Goal: Task Accomplishment & Management: Complete application form

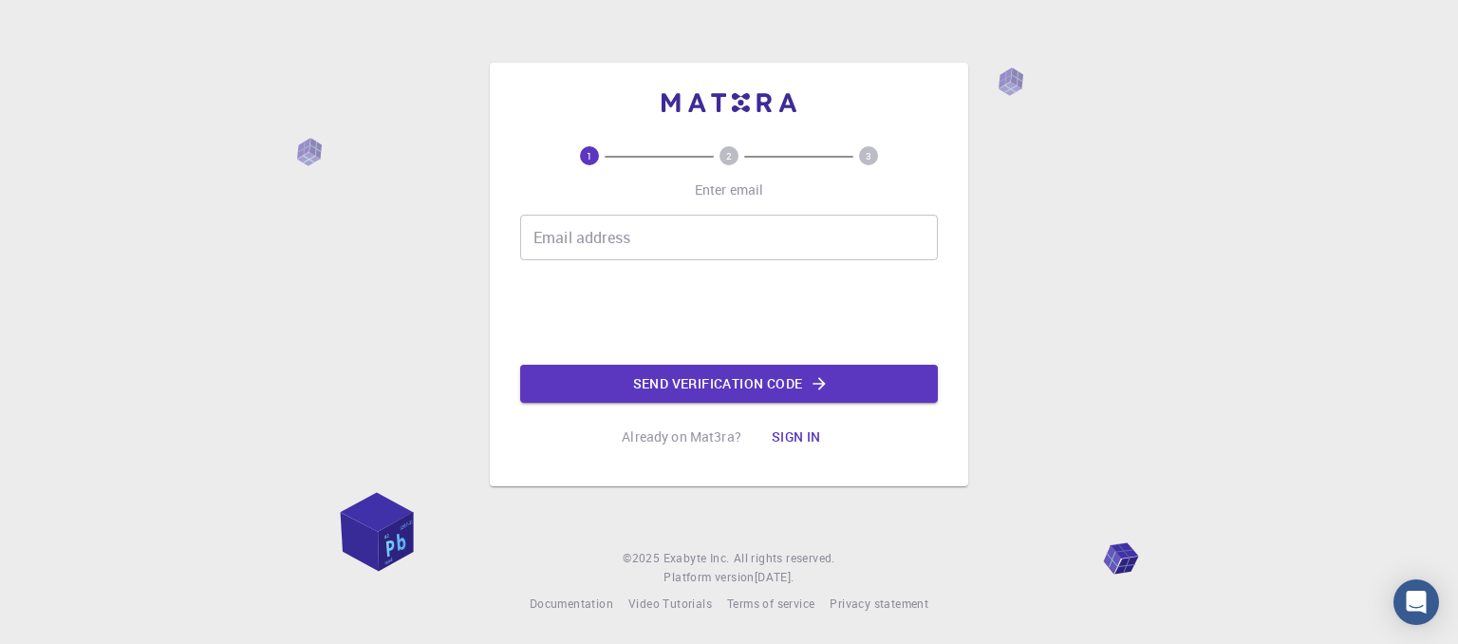
click at [626, 262] on div "Email address Email address 0cAFcWeA6fel8lFlrJPmTpOmbdgYF8YdIOULeEkxhiWrySd5iHq…" at bounding box center [729, 309] width 418 height 188
click at [628, 262] on div "Email address Email address 0cAFcWeA6fel8lFlrJPmTpOmbdgYF8YdIOULeEkxhiWrySd5iHq…" at bounding box center [729, 309] width 418 height 188
click at [644, 255] on input "Email address" at bounding box center [729, 238] width 418 height 46
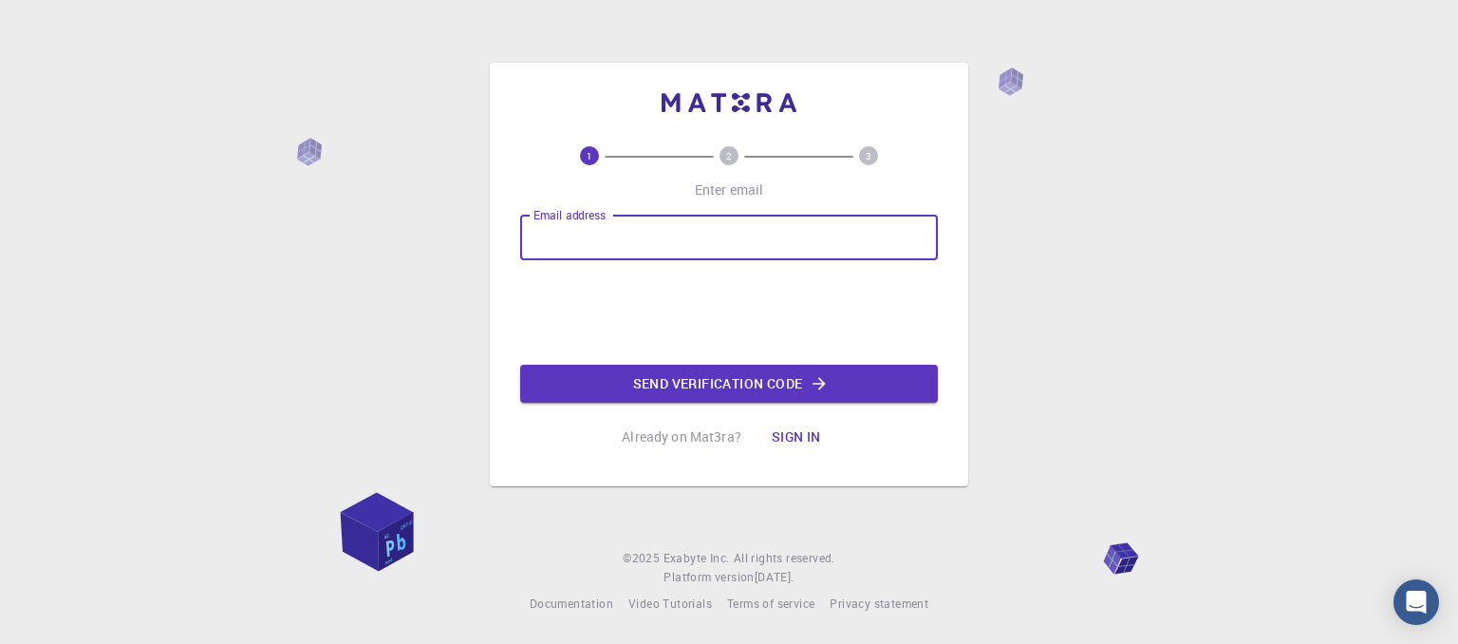
type input "[EMAIL_ADDRESS][DOMAIN_NAME]"
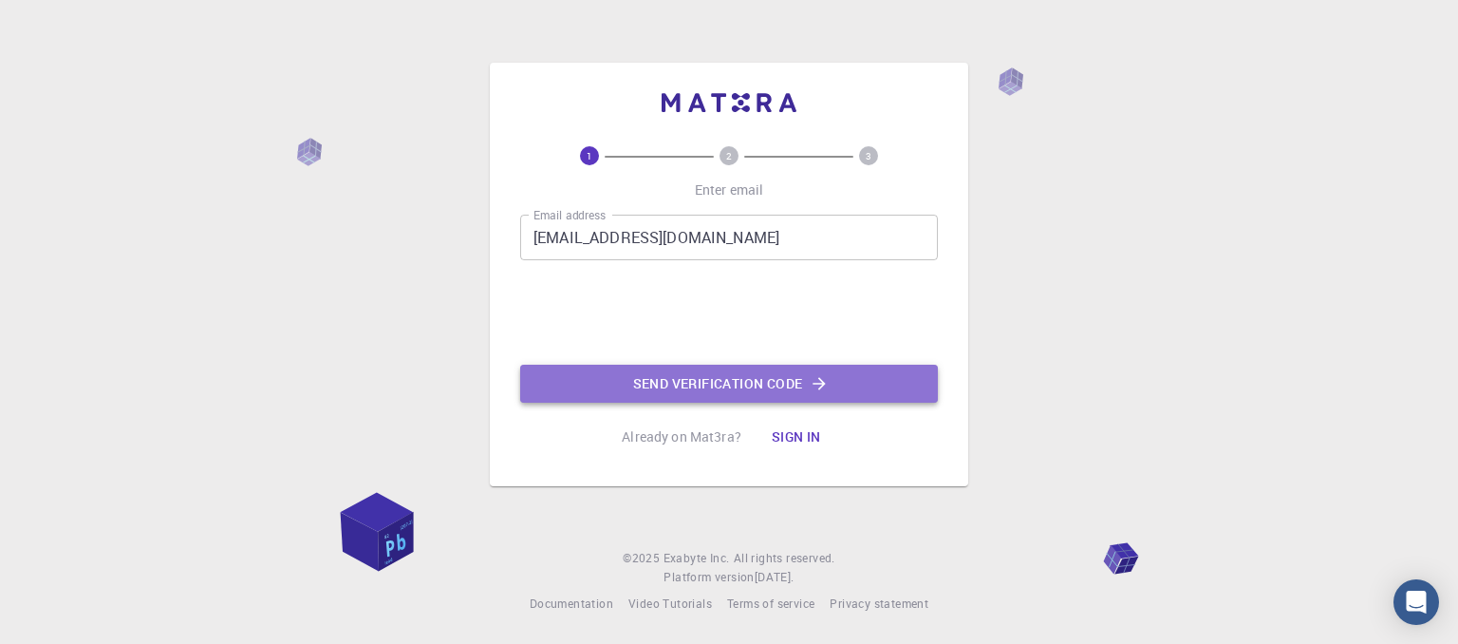
click at [664, 374] on button "Send verification code" at bounding box center [729, 384] width 418 height 38
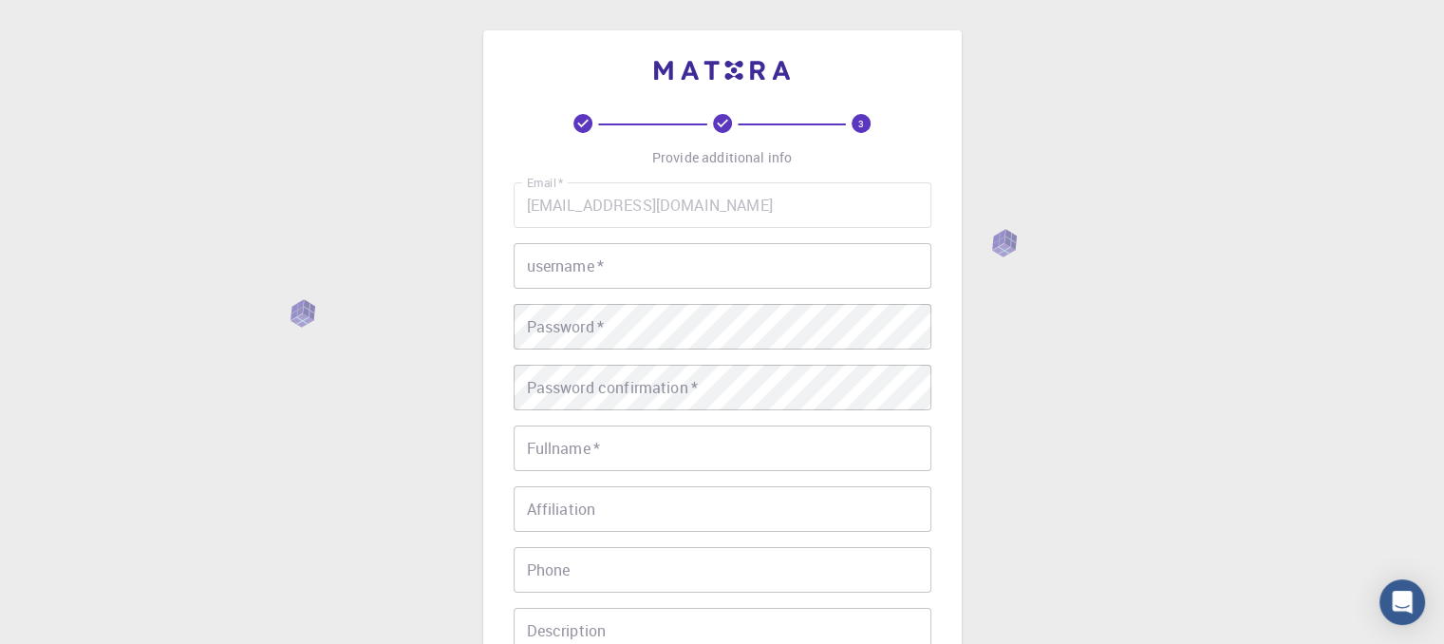
click at [676, 254] on input "username   *" at bounding box center [723, 266] width 418 height 46
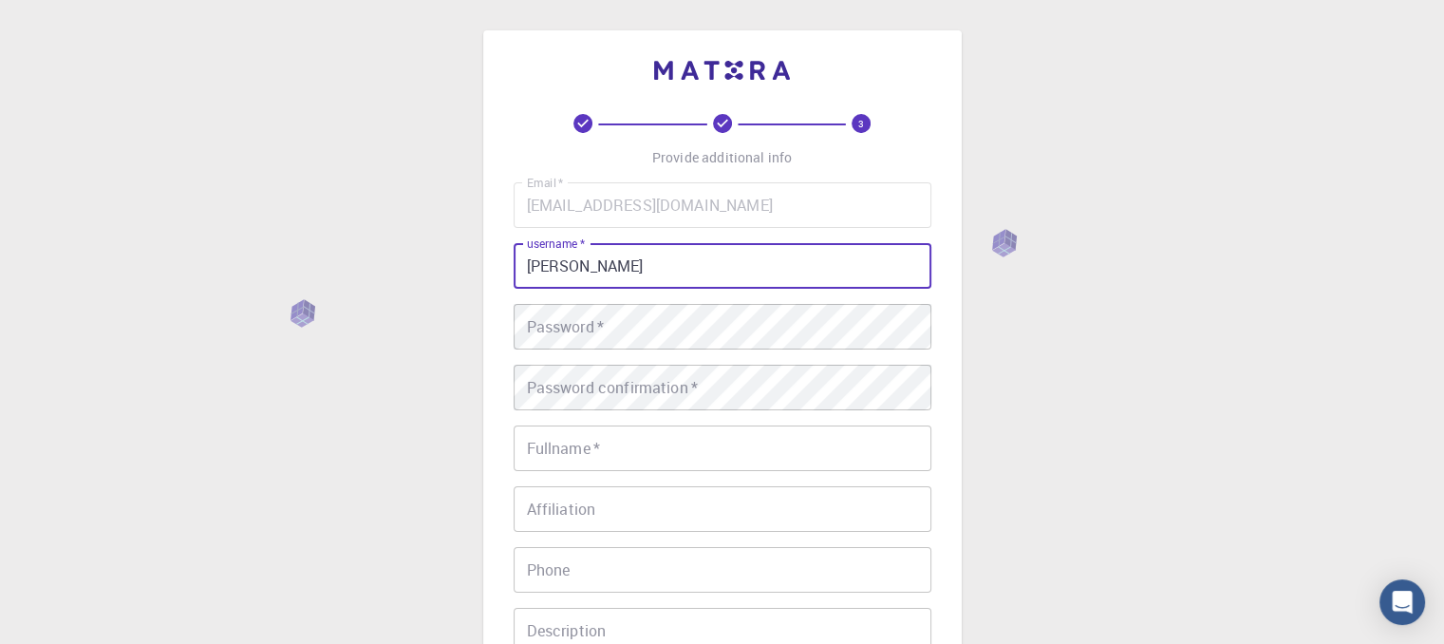
type input "[PERSON_NAME]"
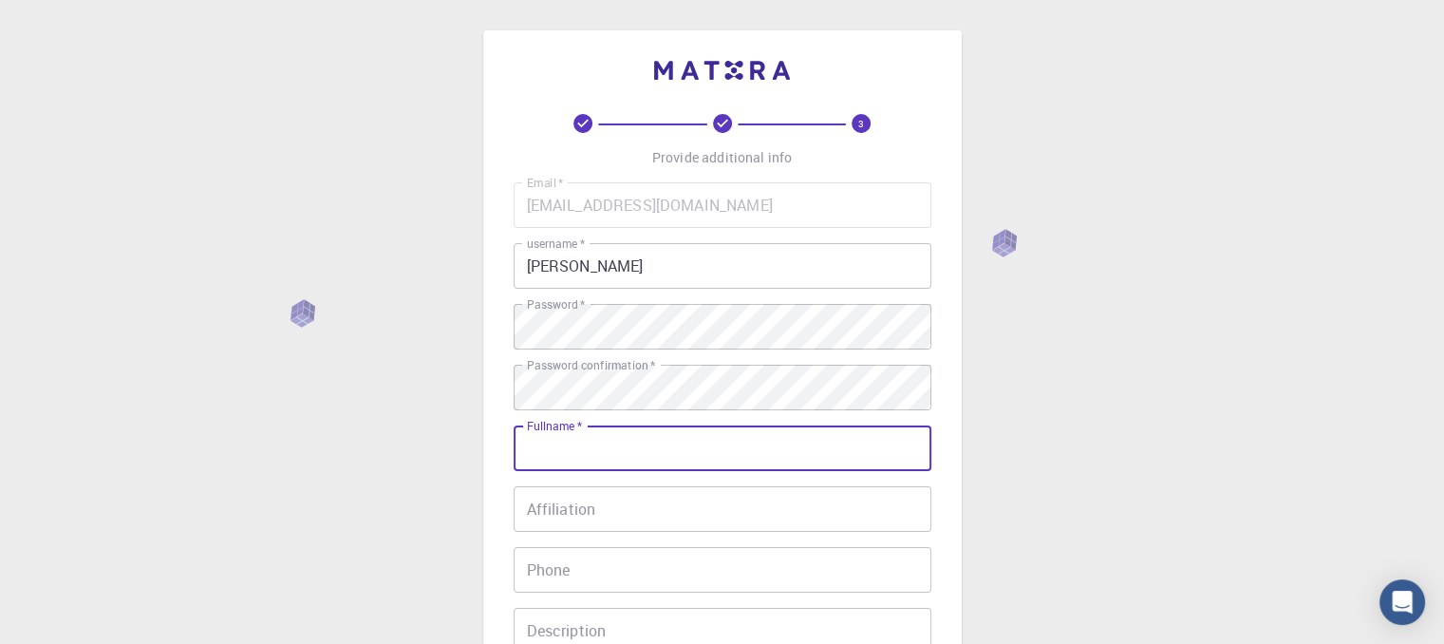
click at [589, 586] on input "Phone" at bounding box center [723, 570] width 418 height 46
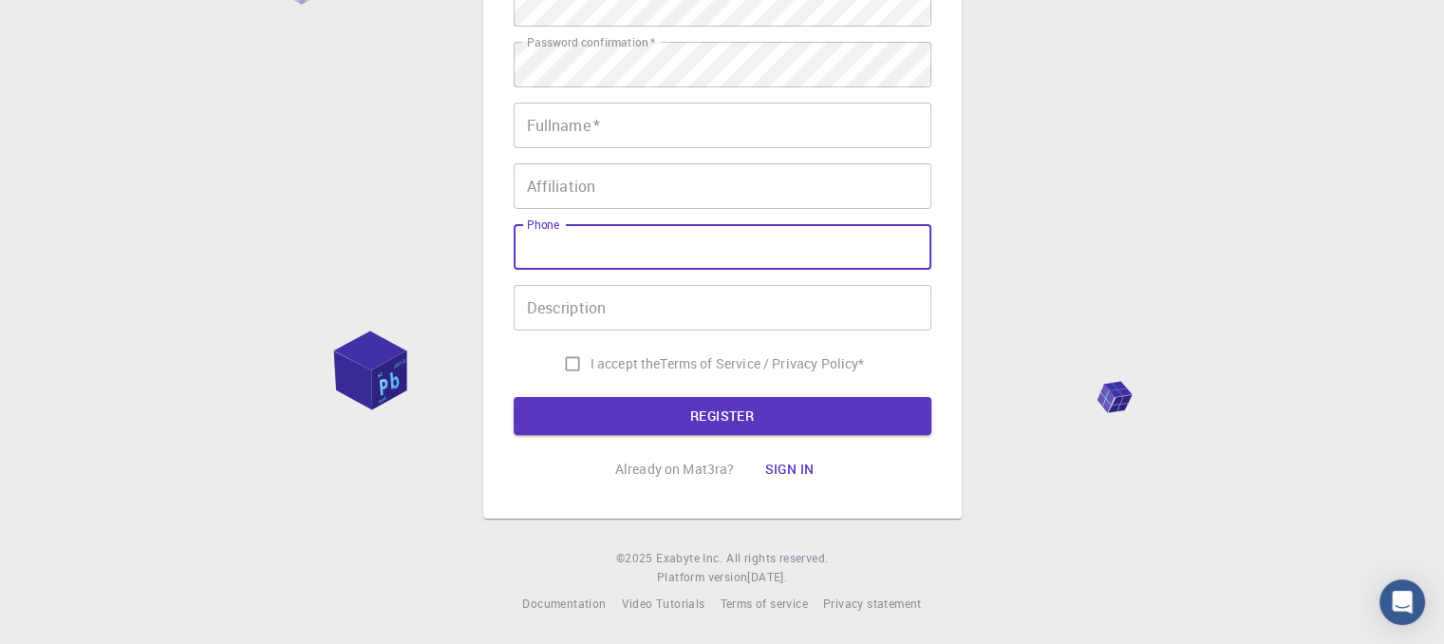
scroll to position [243, 0]
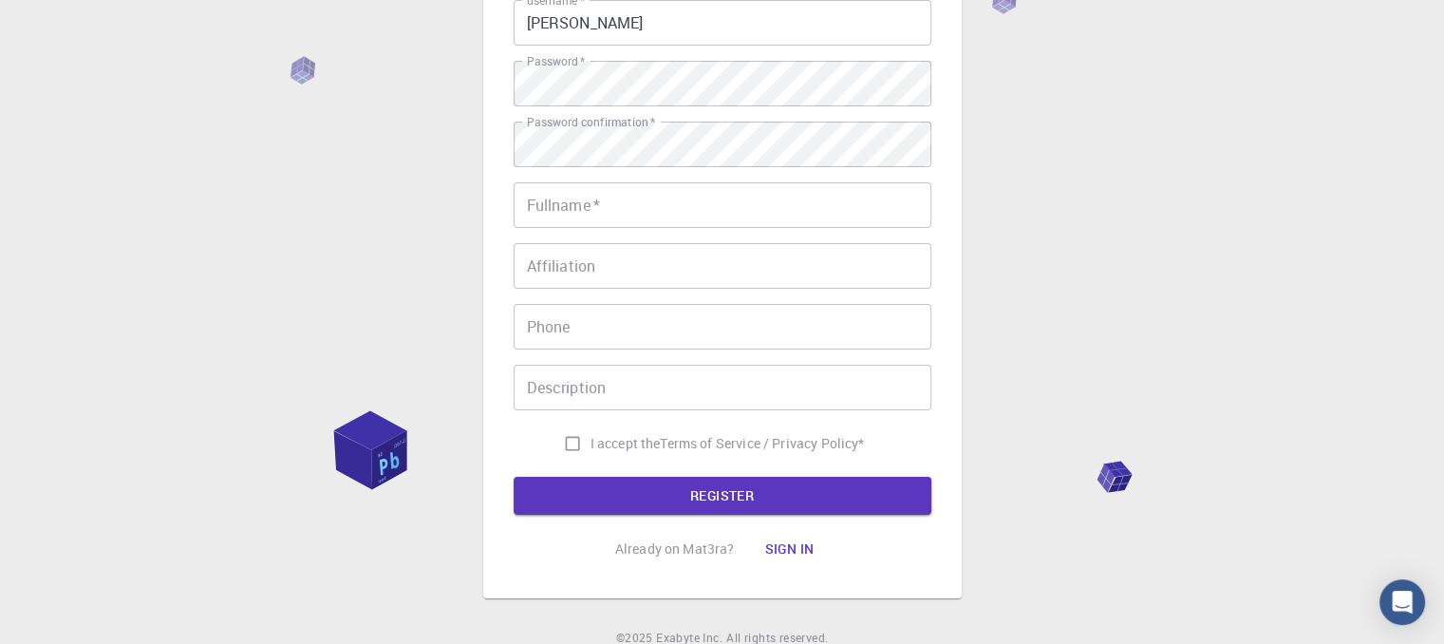
click at [821, 231] on div "Email   * [EMAIL_ADDRESS][DOMAIN_NAME] Email   * username   * gianluca username…" at bounding box center [723, 200] width 418 height 522
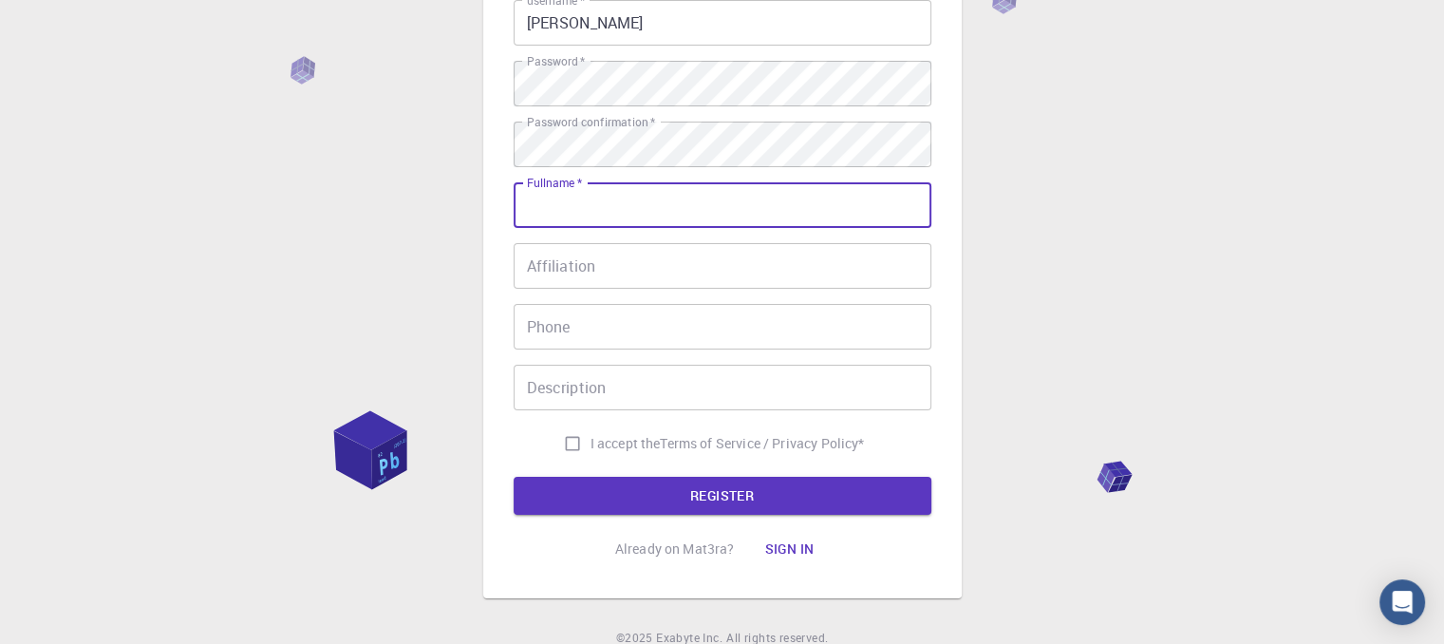
click at [847, 214] on input "Fullname   *" at bounding box center [723, 205] width 418 height 46
type input "[PERSON_NAME]"
click at [775, 278] on input "Affiliation" at bounding box center [723, 266] width 418 height 46
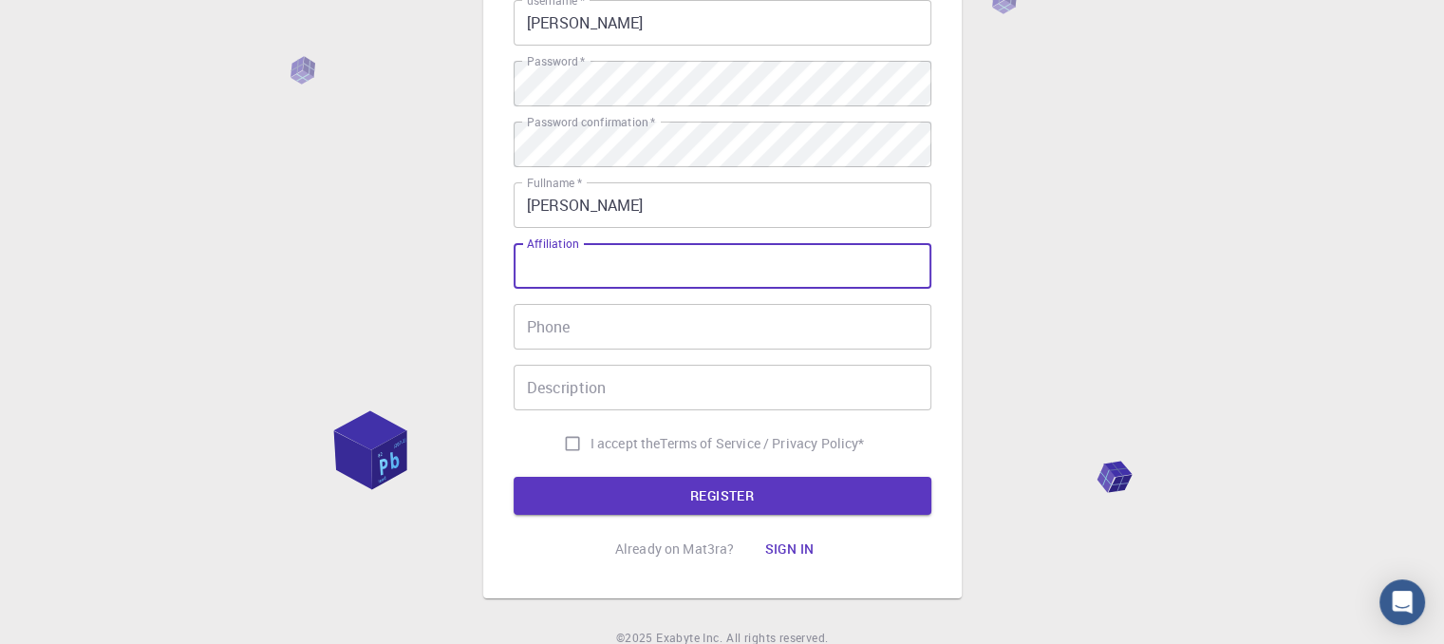
click at [714, 402] on input "Description" at bounding box center [723, 388] width 418 height 46
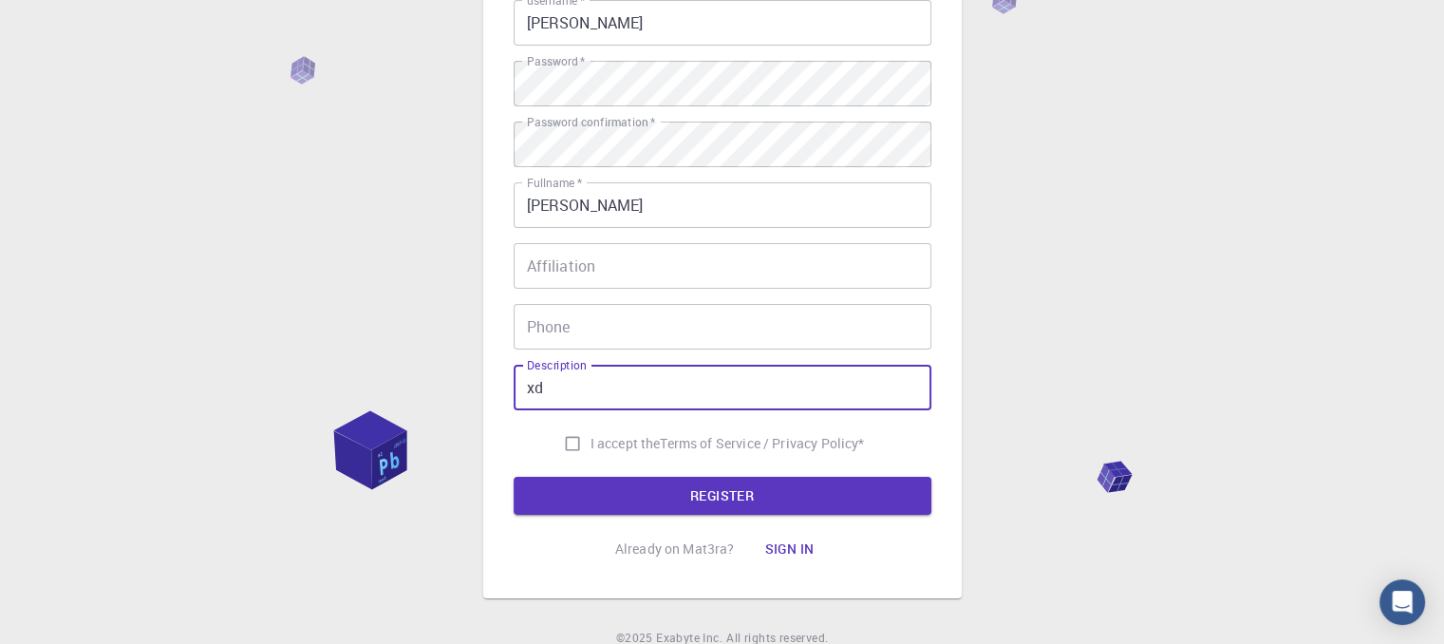
type input "xd"
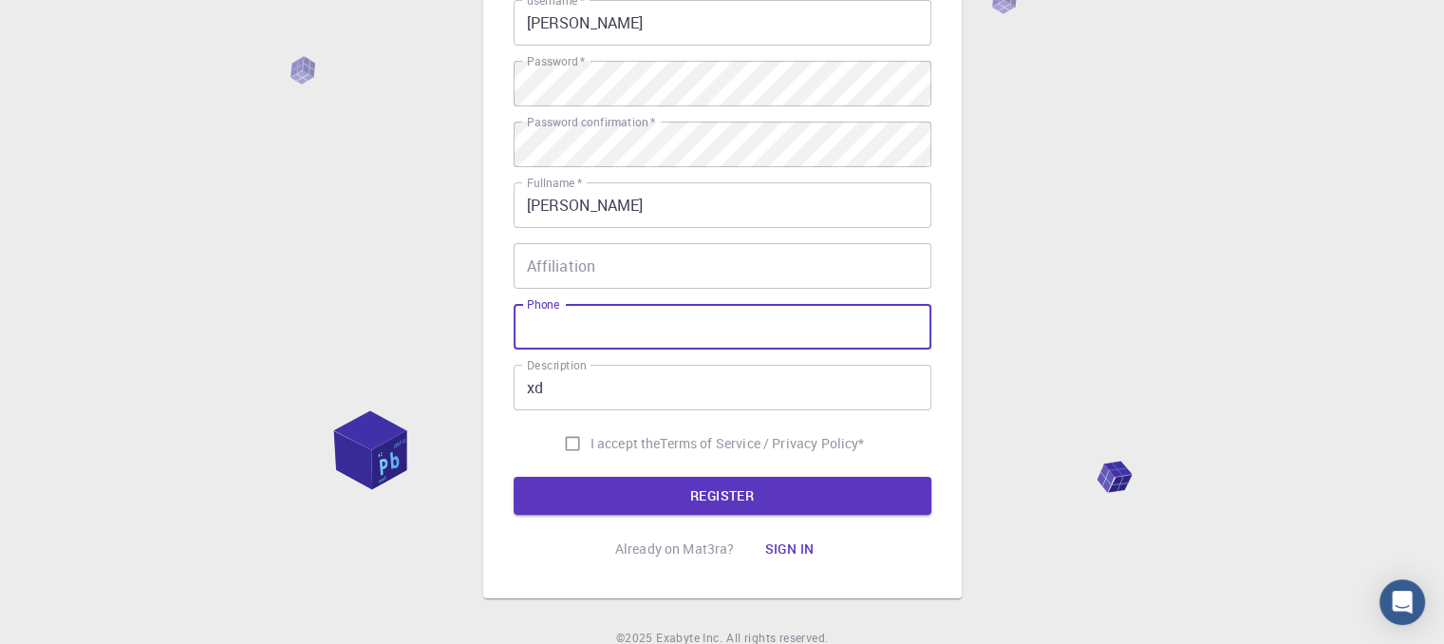
click at [756, 322] on input "Phone" at bounding box center [723, 327] width 418 height 46
type input "samsung"
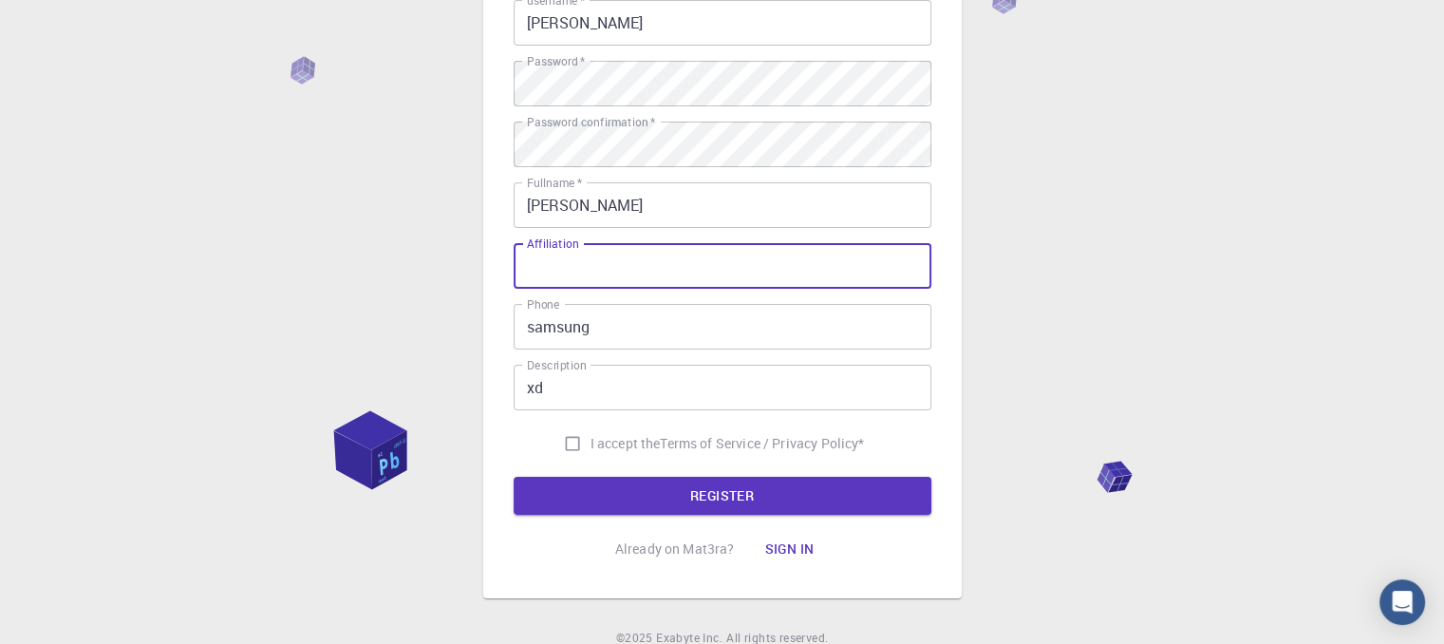
click at [761, 281] on input "Affiliation" at bounding box center [723, 266] width 418 height 46
type input "no se"
click at [514, 477] on button "REGISTER" at bounding box center [723, 496] width 418 height 38
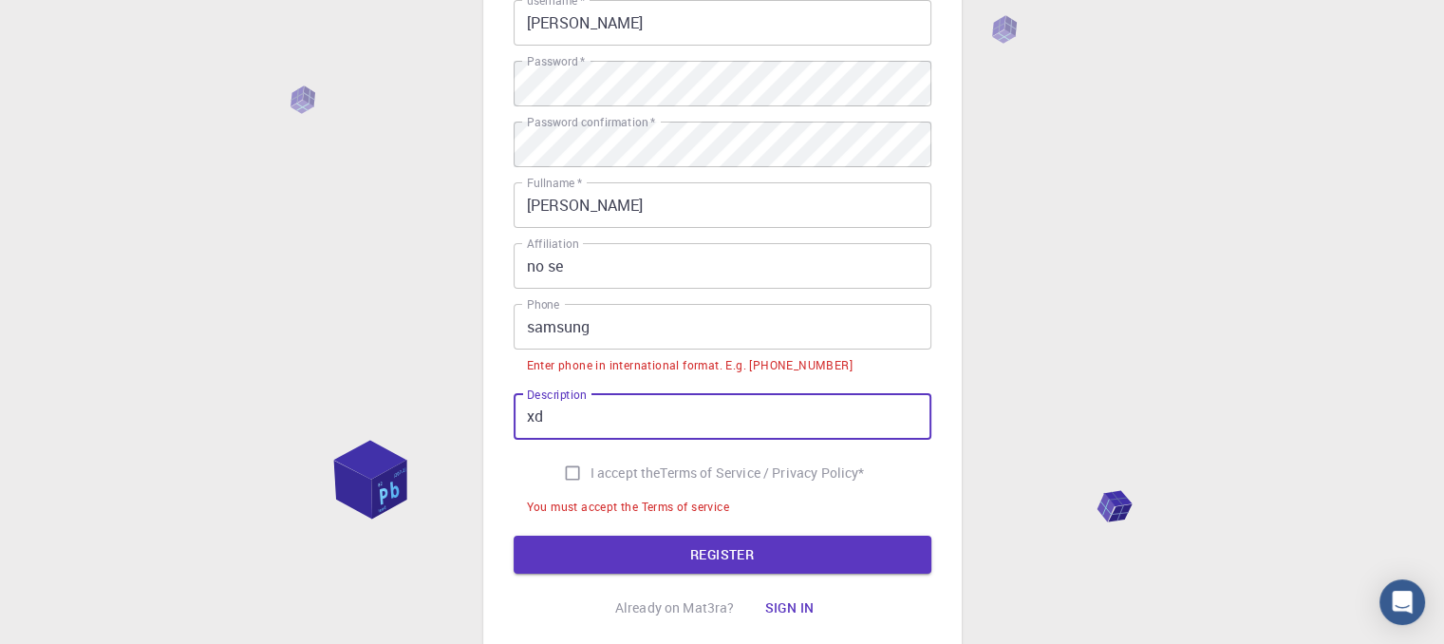
click at [737, 403] on input "xd" at bounding box center [723, 417] width 418 height 46
